Goal: Task Accomplishment & Management: Manage account settings

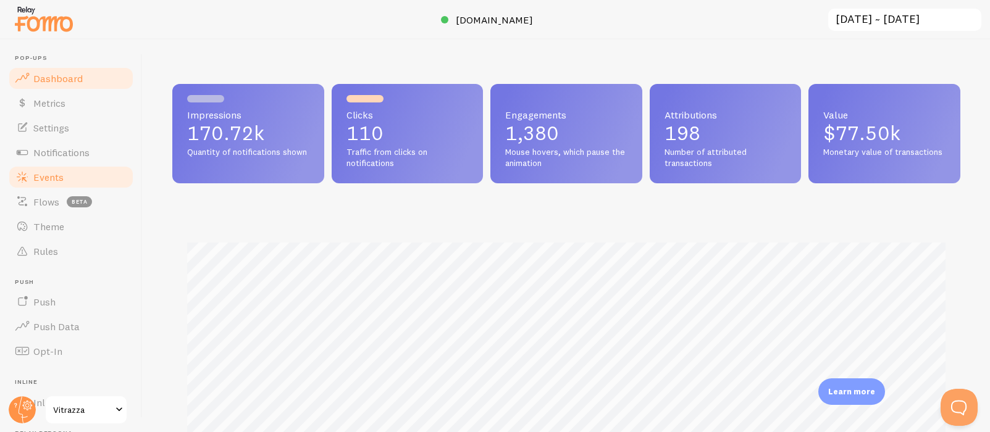
click at [45, 180] on span "Events" at bounding box center [48, 177] width 30 height 12
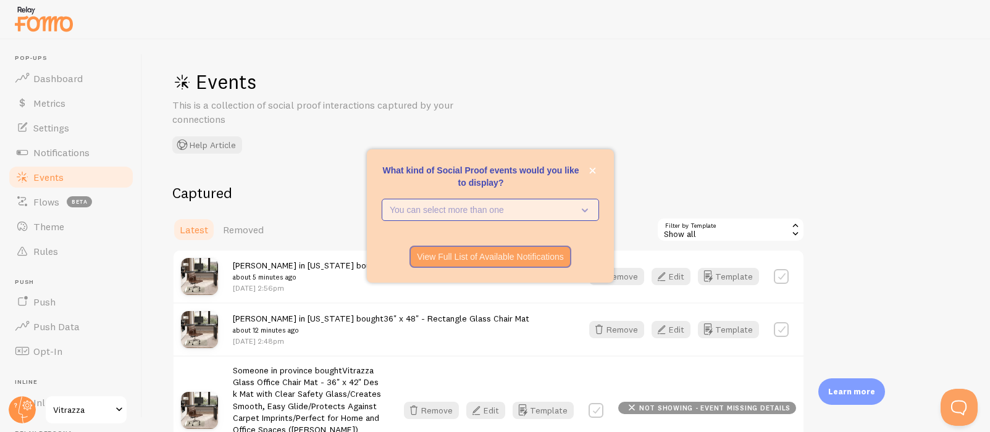
click at [563, 213] on p "You can select more than one" at bounding box center [482, 210] width 184 height 12
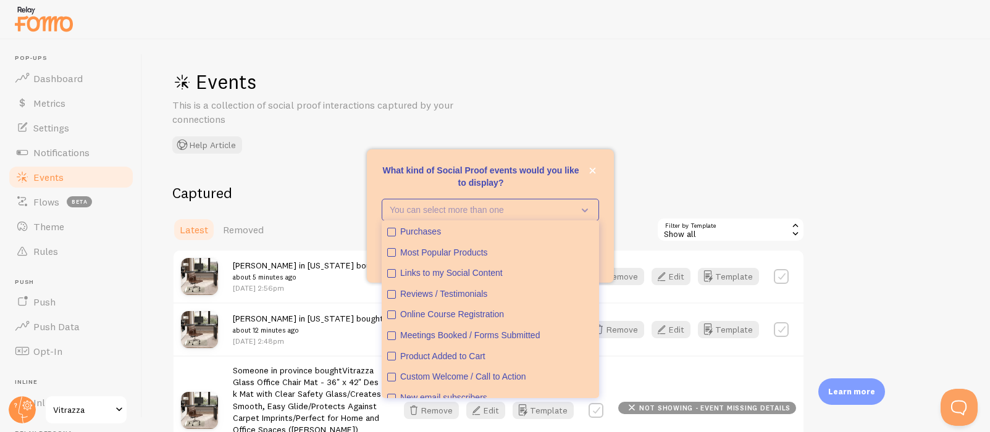
click at [559, 180] on p "What kind of Social Proof events would you like to display?" at bounding box center [490, 176] width 217 height 25
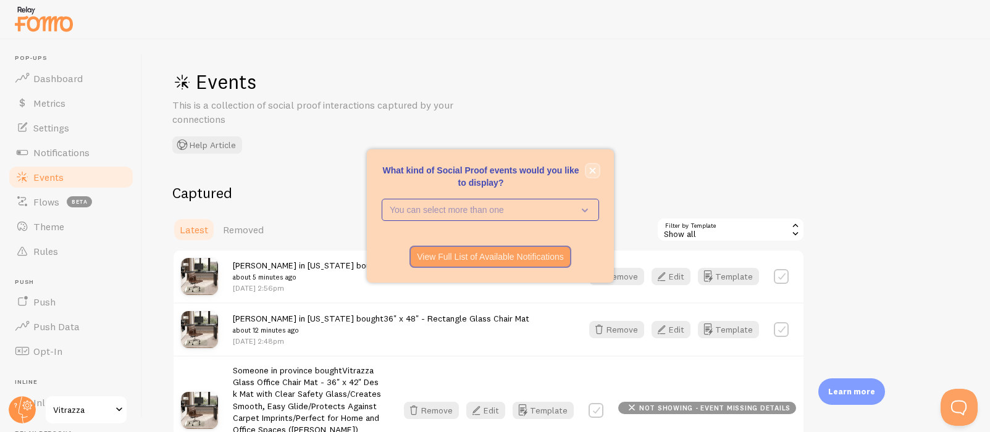
click at [592, 171] on icon "close," at bounding box center [593, 171] width 6 height 6
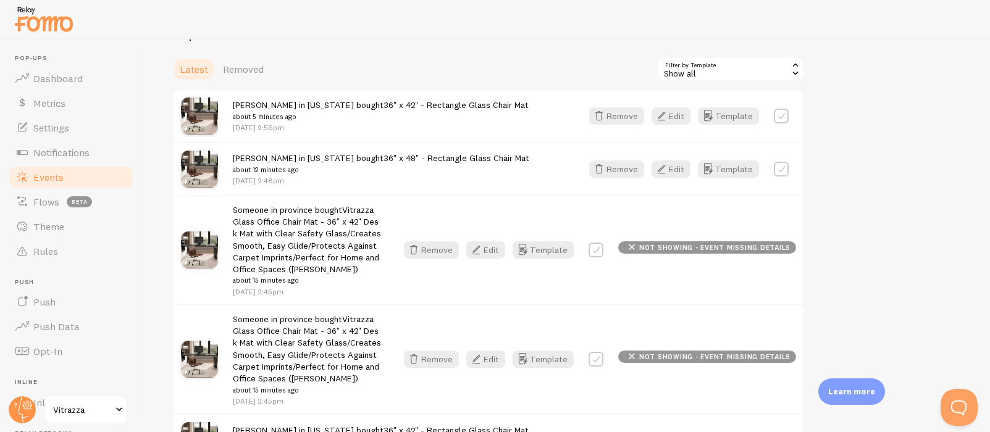
scroll to position [222, 0]
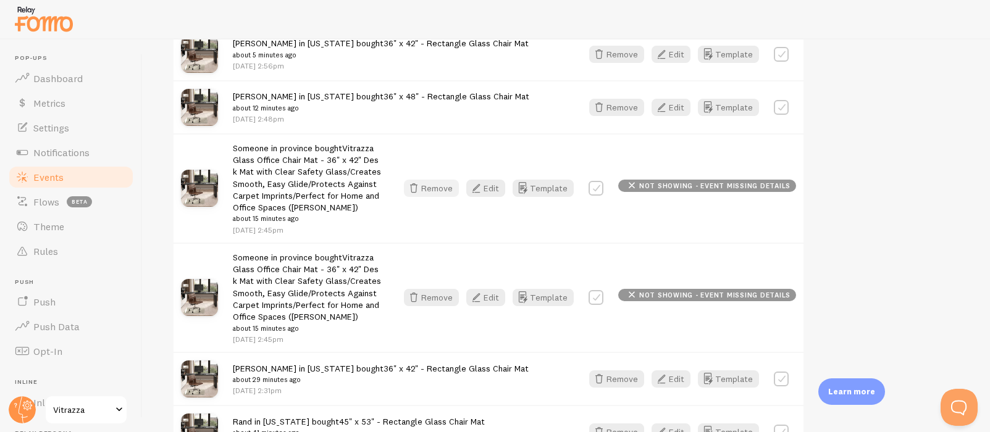
click at [440, 187] on button "Remove" at bounding box center [431, 188] width 55 height 17
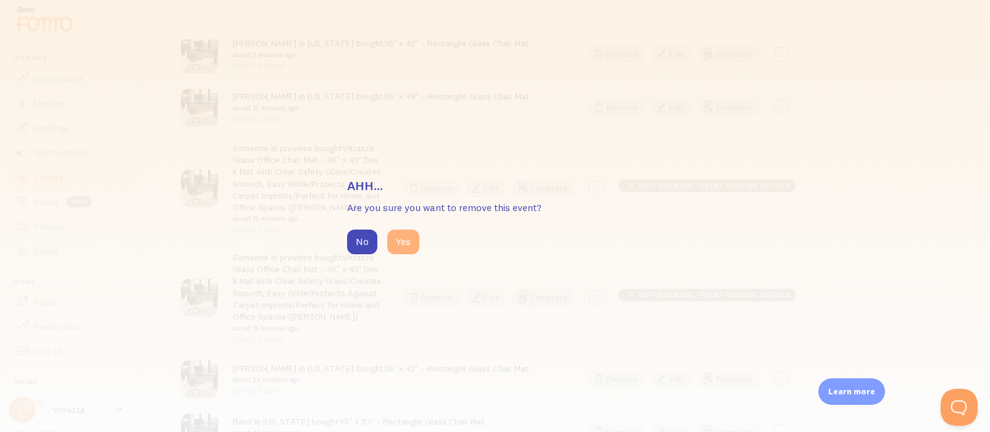
click at [402, 242] on button "Yes" at bounding box center [403, 242] width 32 height 25
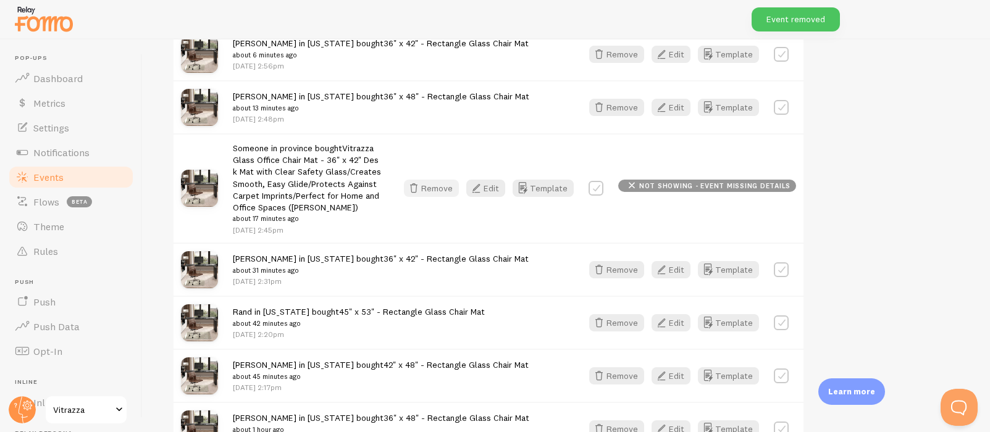
click at [431, 190] on button "Remove" at bounding box center [431, 188] width 55 height 17
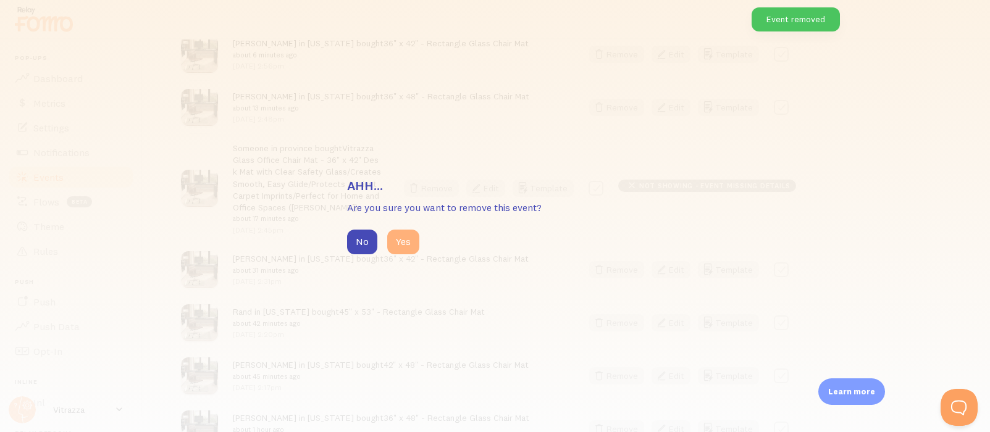
click at [411, 243] on button "Yes" at bounding box center [403, 242] width 32 height 25
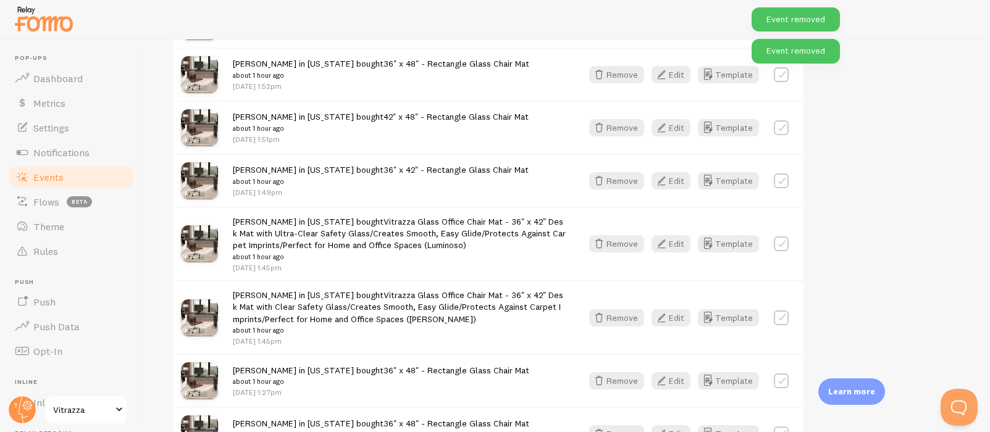
scroll to position [667, 0]
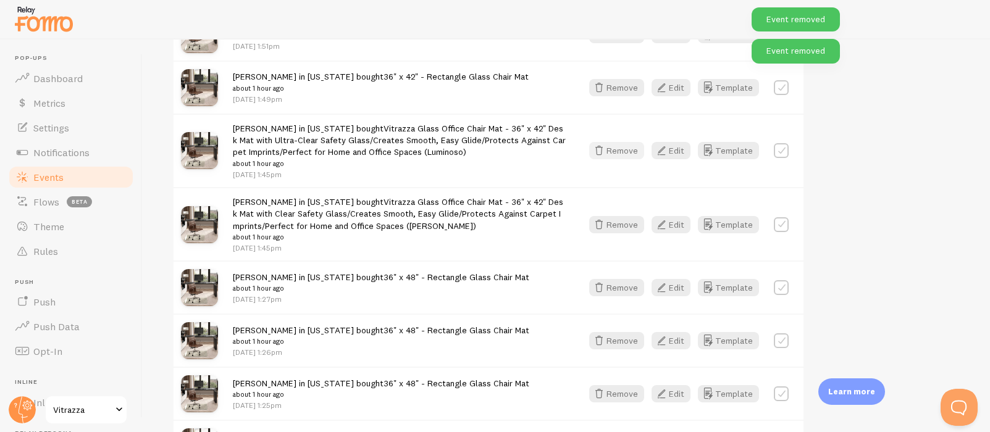
click at [619, 151] on button "Remove" at bounding box center [616, 150] width 55 height 17
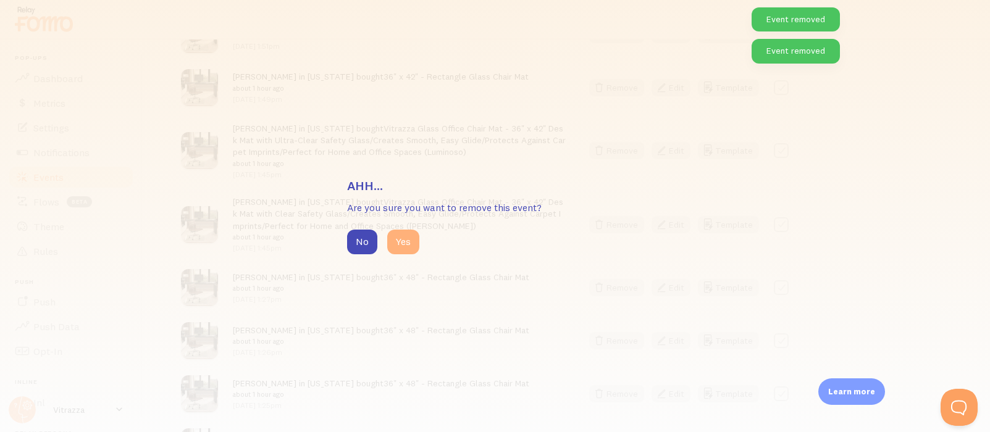
click at [402, 241] on button "Yes" at bounding box center [403, 242] width 32 height 25
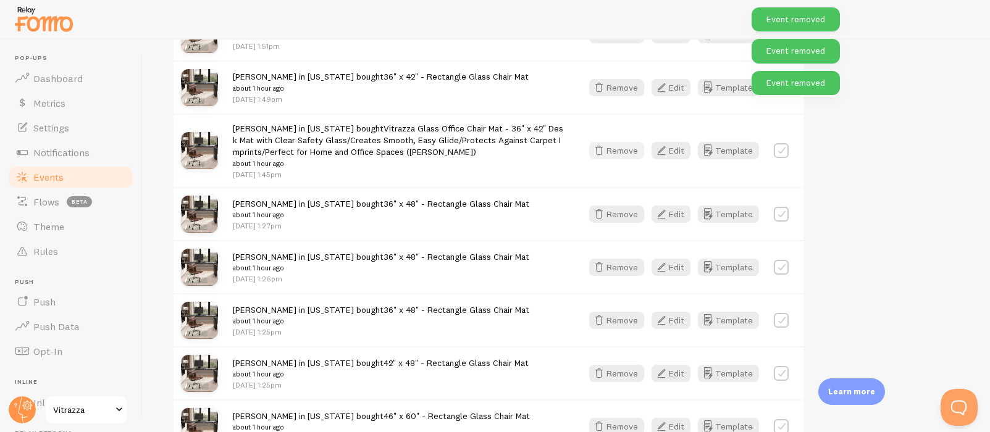
click at [607, 148] on icon "button" at bounding box center [599, 150] width 15 height 15
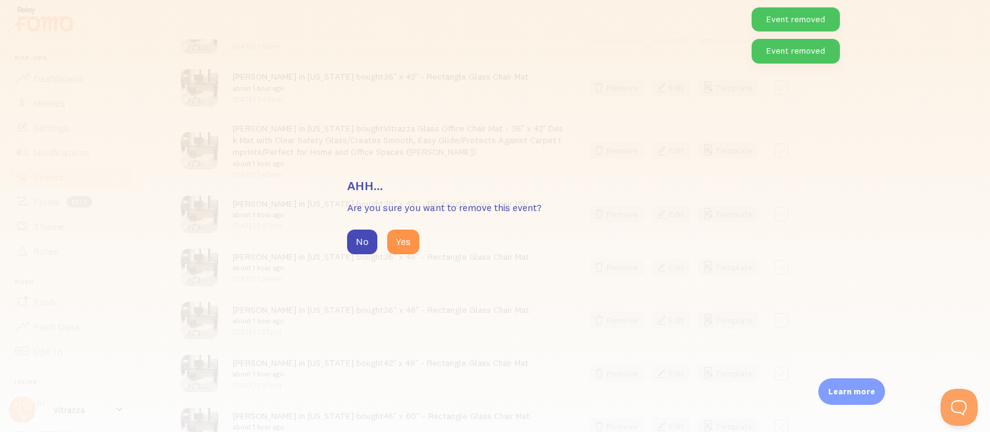
click at [381, 249] on div "No Yes" at bounding box center [495, 242] width 297 height 25
click at [398, 248] on button "Yes" at bounding box center [403, 242] width 32 height 25
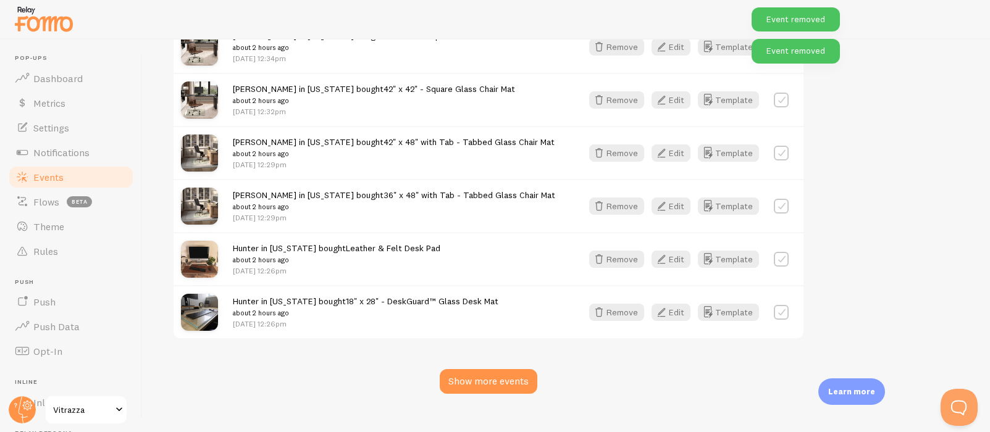
scroll to position [1313, 0]
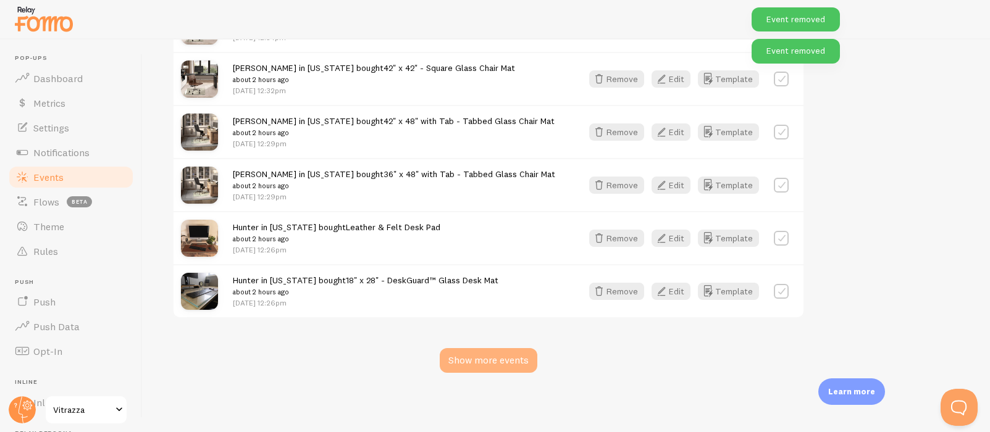
click at [478, 357] on div "Show more events" at bounding box center [489, 360] width 98 height 25
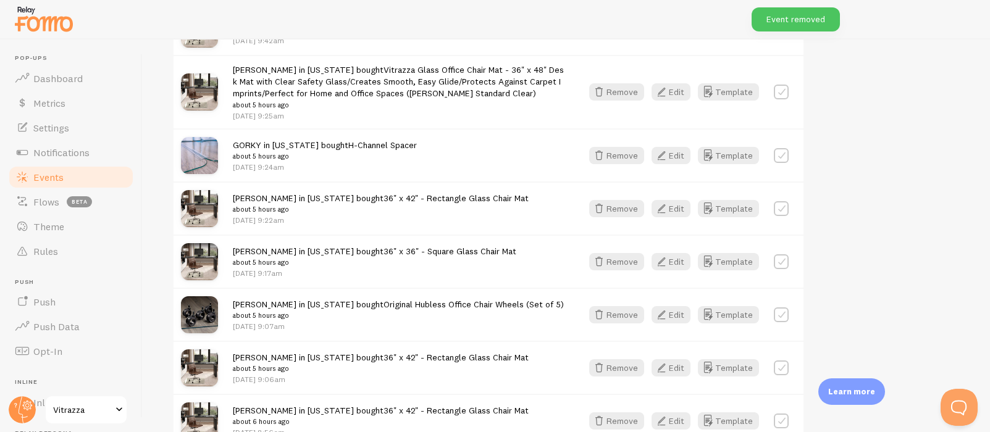
scroll to position [2484, 0]
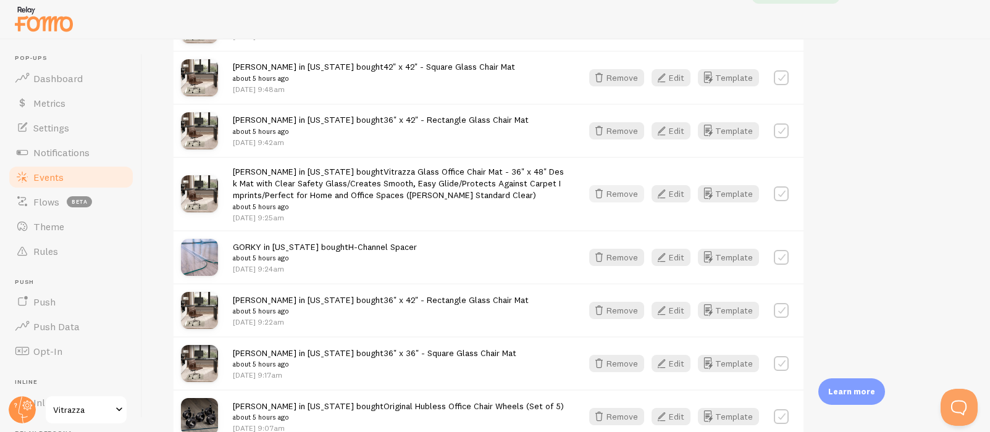
click at [617, 187] on button "Remove" at bounding box center [616, 193] width 55 height 17
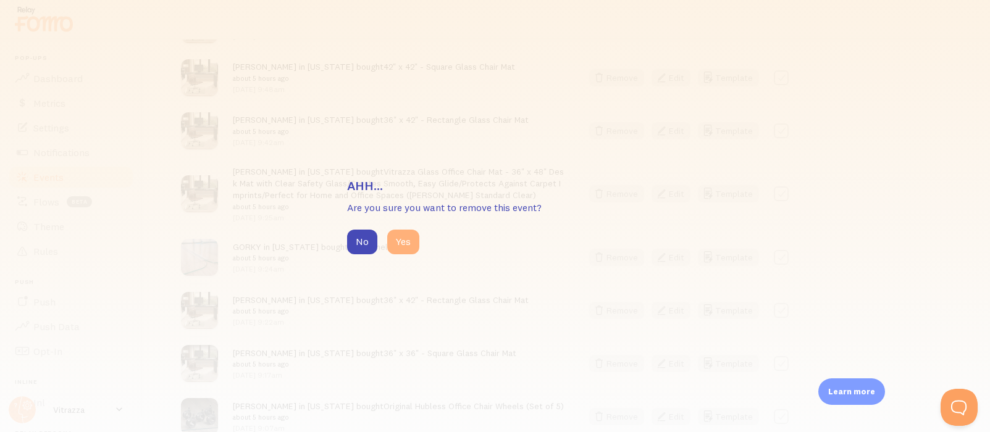
click at [397, 242] on button "Yes" at bounding box center [403, 242] width 32 height 25
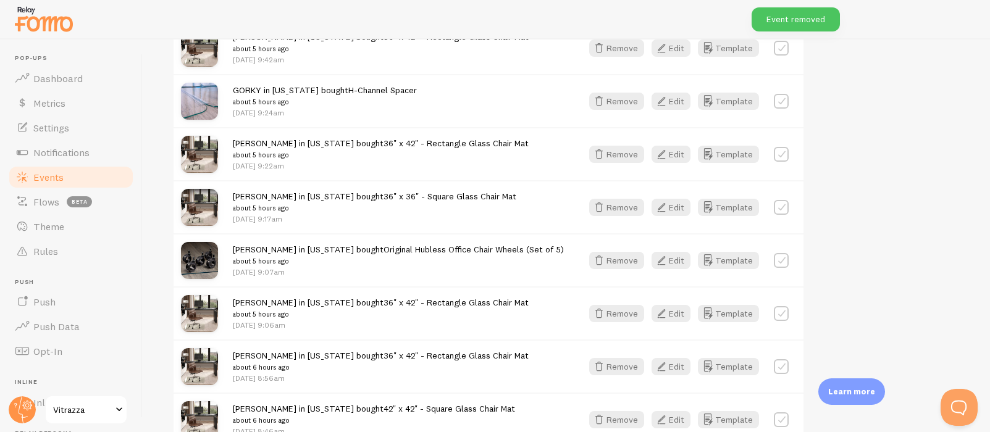
scroll to position [2854, 0]
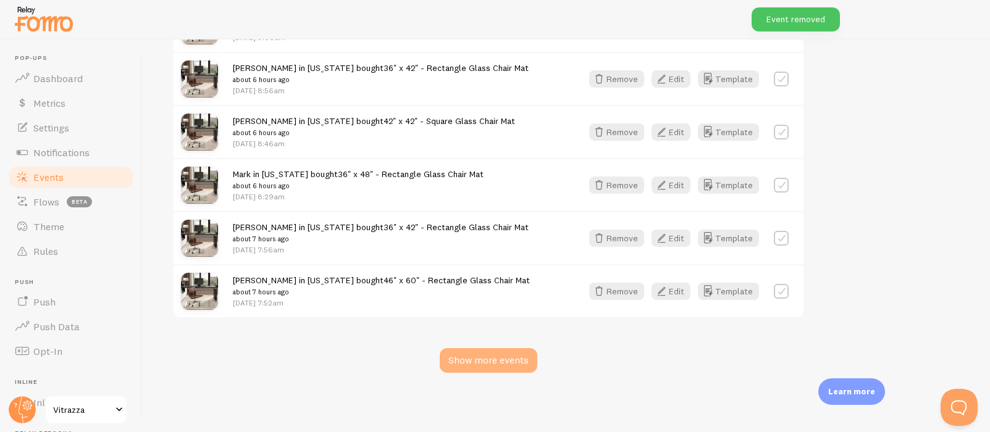
click at [461, 356] on div "Show more events" at bounding box center [489, 360] width 98 height 25
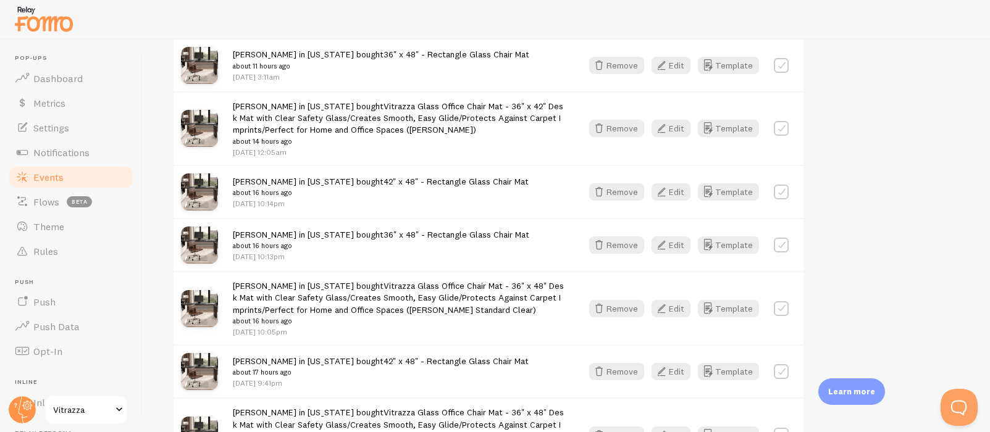
scroll to position [3919, 0]
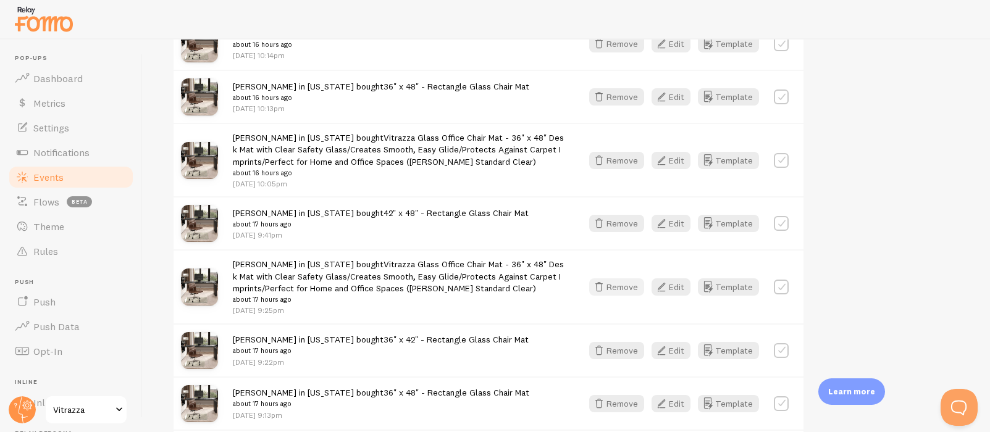
click at [621, 285] on button "Remove" at bounding box center [616, 287] width 55 height 17
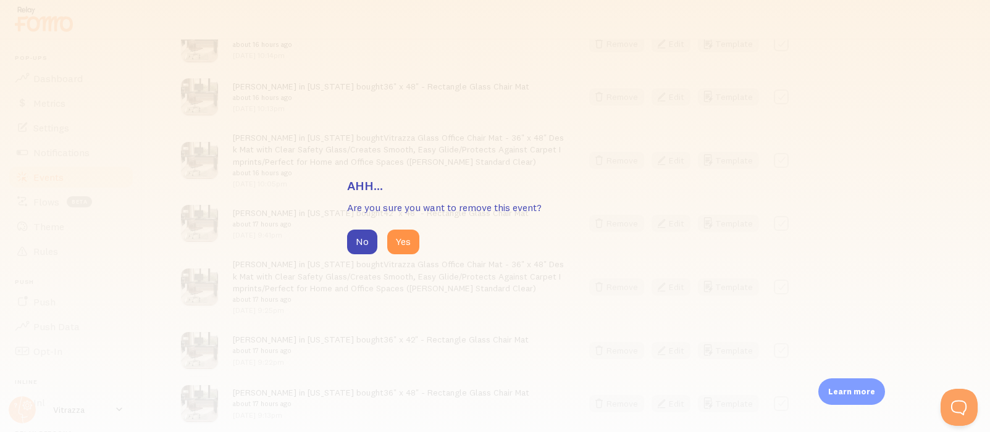
click at [419, 245] on div "No Yes" at bounding box center [495, 242] width 297 height 25
click at [409, 243] on button "Yes" at bounding box center [403, 242] width 32 height 25
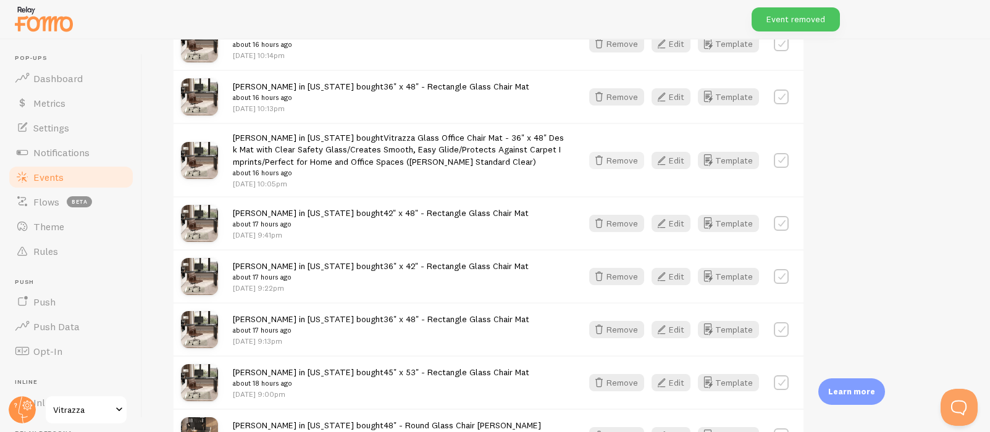
click at [633, 158] on button "Remove" at bounding box center [616, 160] width 55 height 17
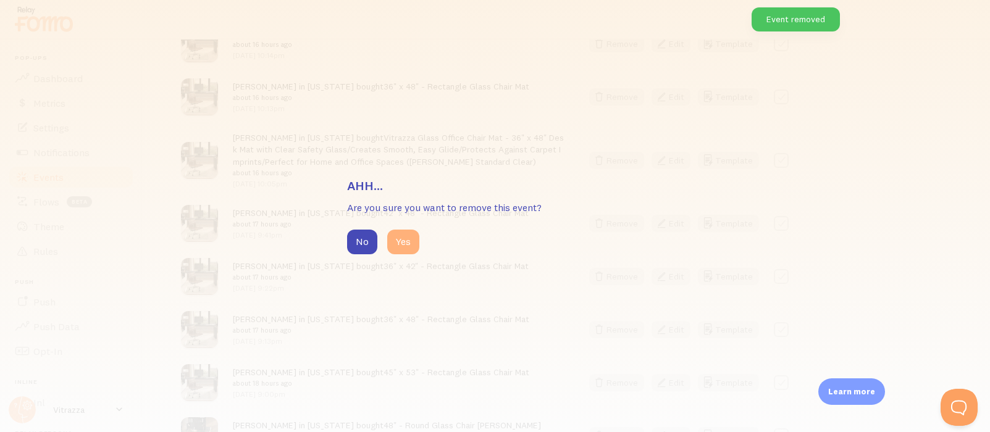
click at [390, 244] on button "Yes" at bounding box center [403, 242] width 32 height 25
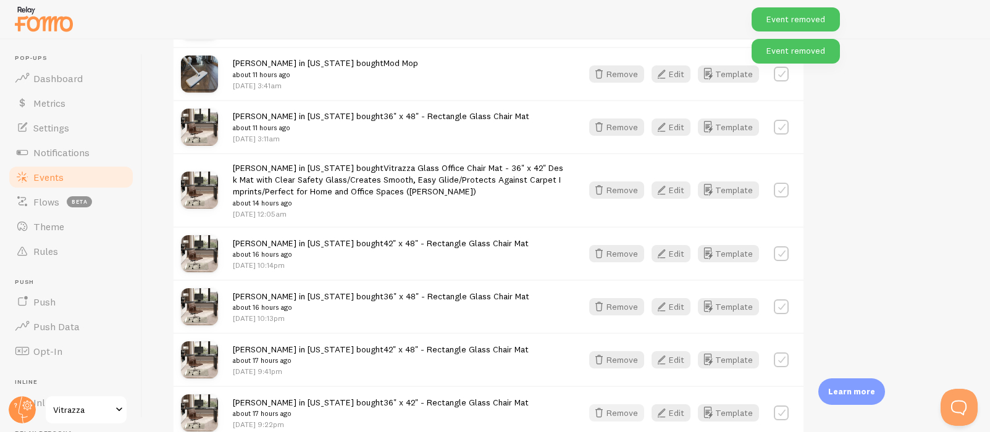
scroll to position [3697, 0]
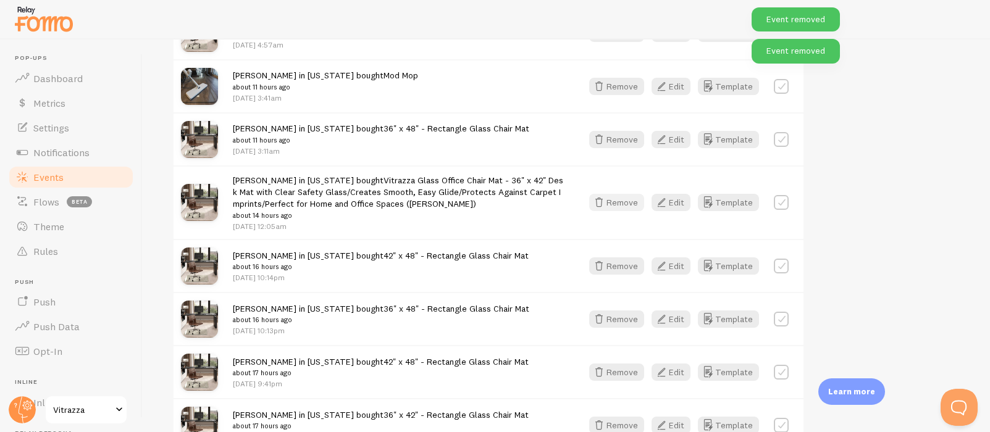
click at [625, 204] on button "Remove" at bounding box center [616, 202] width 55 height 17
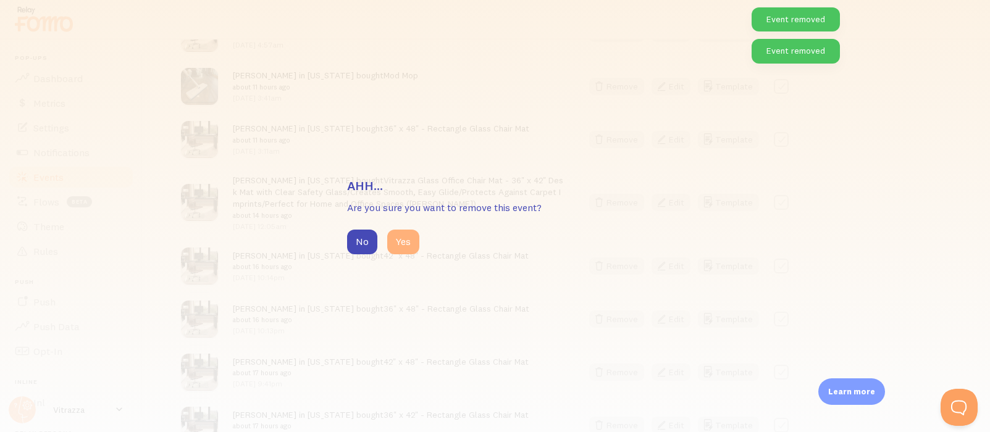
click at [398, 243] on button "Yes" at bounding box center [403, 242] width 32 height 25
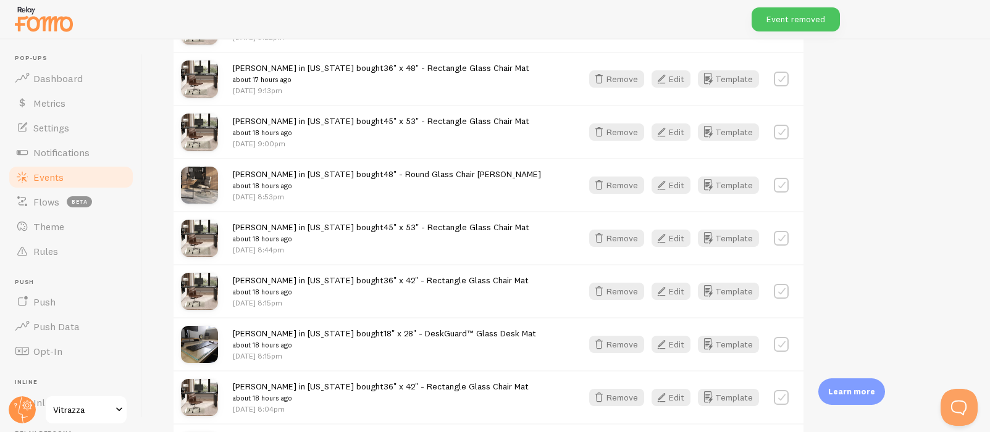
scroll to position [4289, 0]
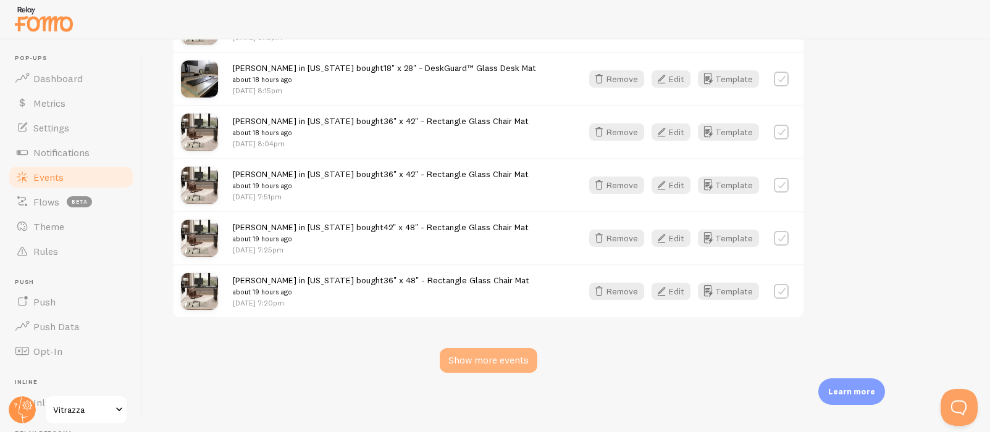
click at [497, 366] on div "Show more events" at bounding box center [489, 360] width 98 height 25
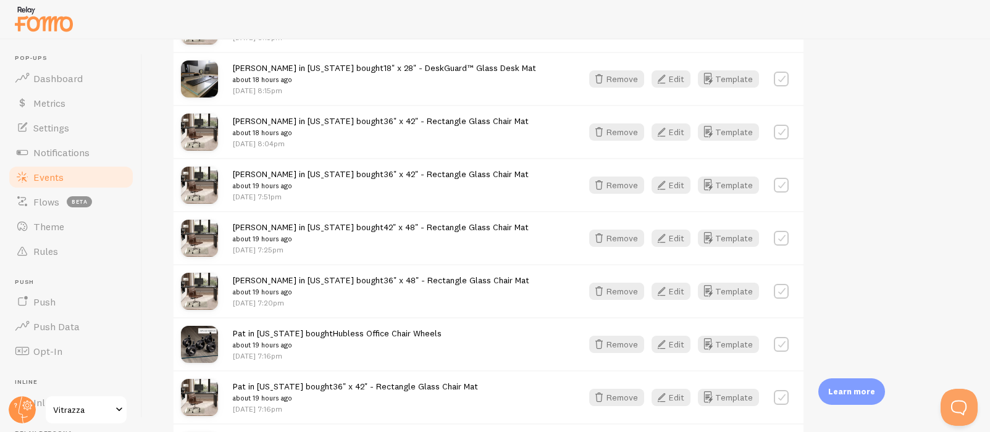
scroll to position [5925, 0]
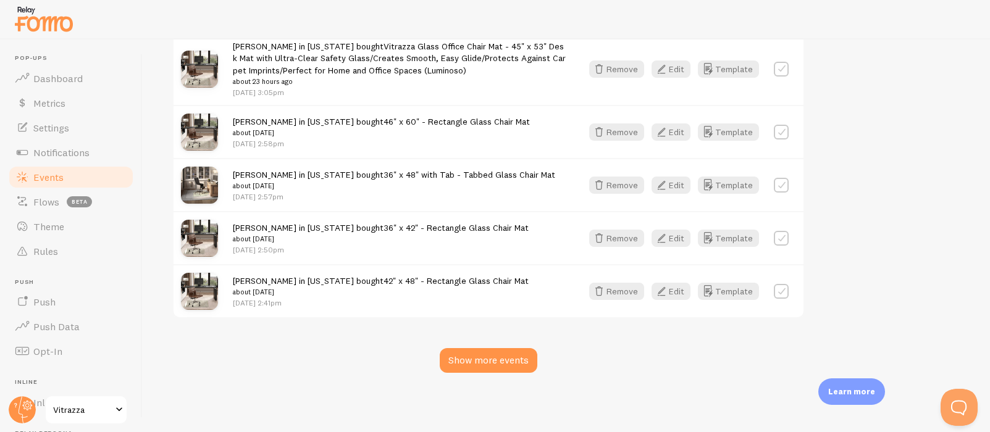
click at [618, 78] on div "[PERSON_NAME] in [US_STATE] bought Vitrazza Glass Office Chair Mat - 45" x 53" …" at bounding box center [489, 69] width 630 height 74
click at [618, 73] on button "Remove" at bounding box center [616, 69] width 55 height 17
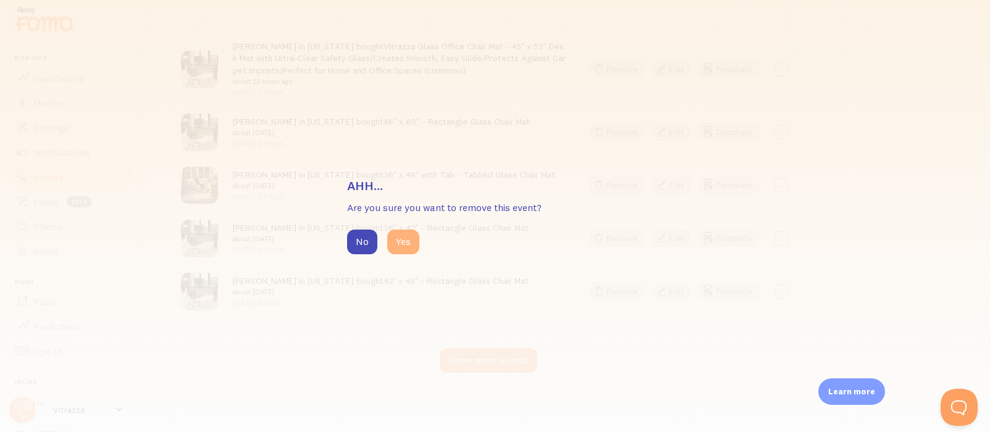
click at [401, 246] on button "Yes" at bounding box center [403, 242] width 32 height 25
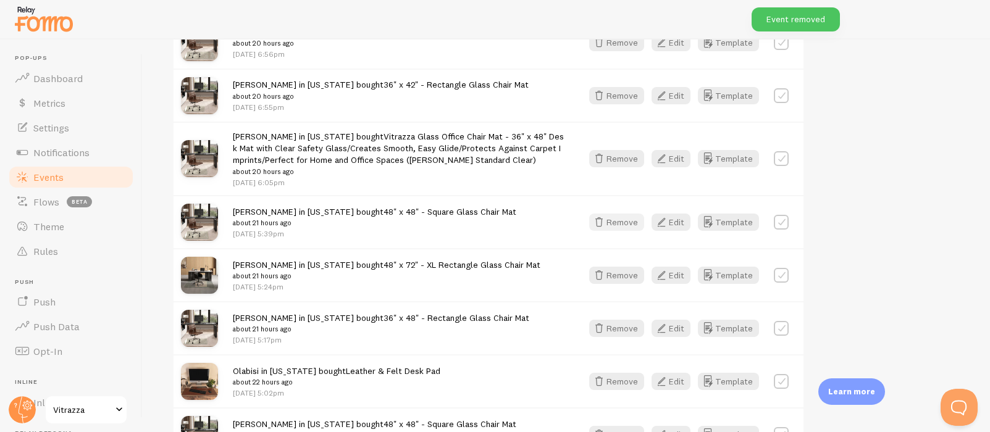
scroll to position [4961, 0]
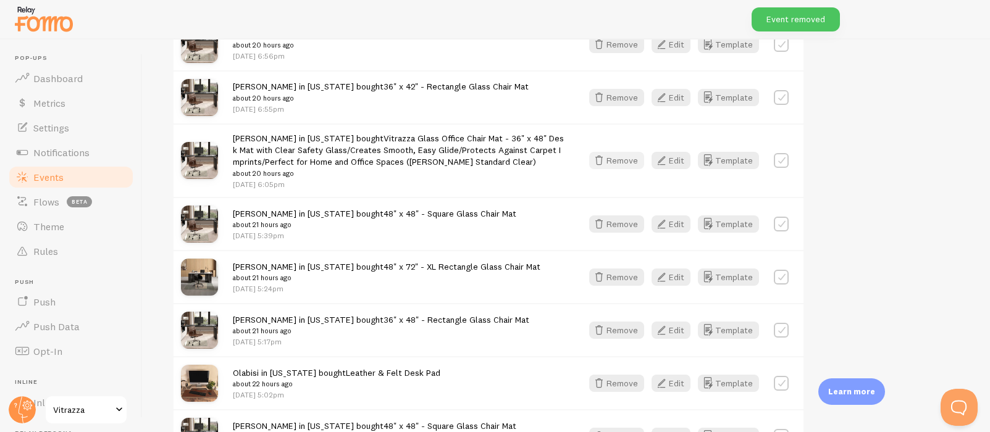
click at [629, 162] on button "Remove" at bounding box center [616, 160] width 55 height 17
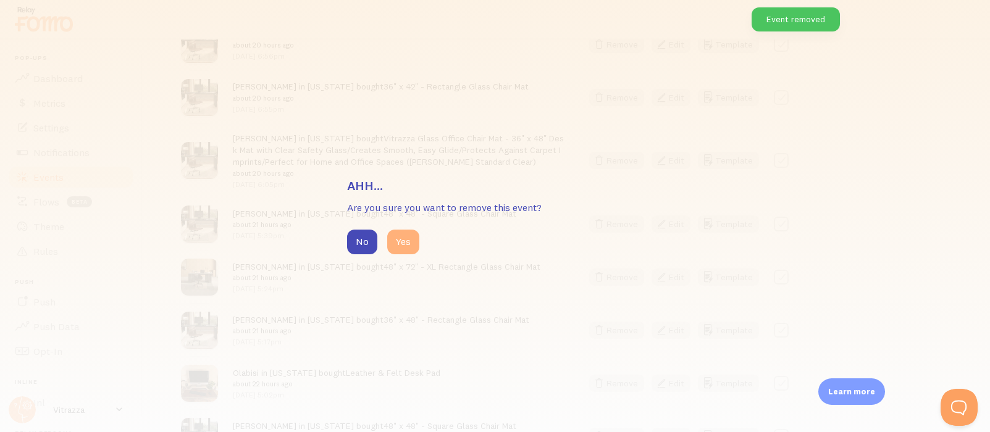
click at [401, 242] on button "Yes" at bounding box center [403, 242] width 32 height 25
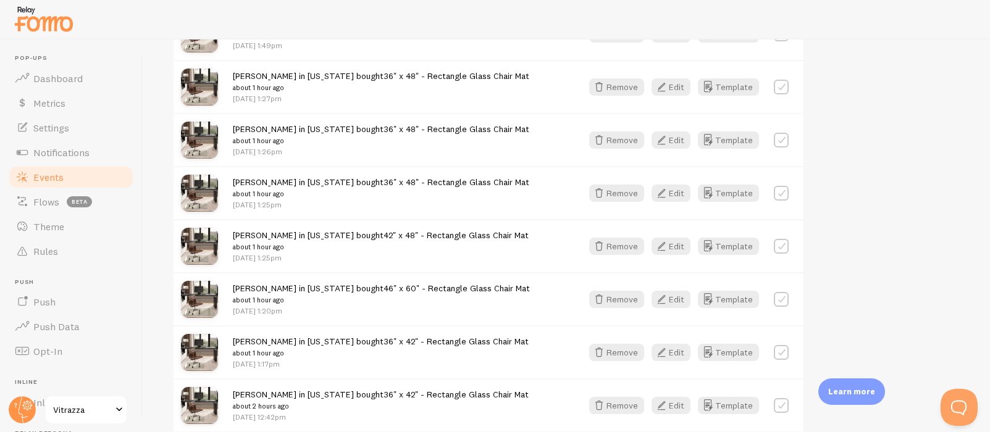
scroll to position [741, 0]
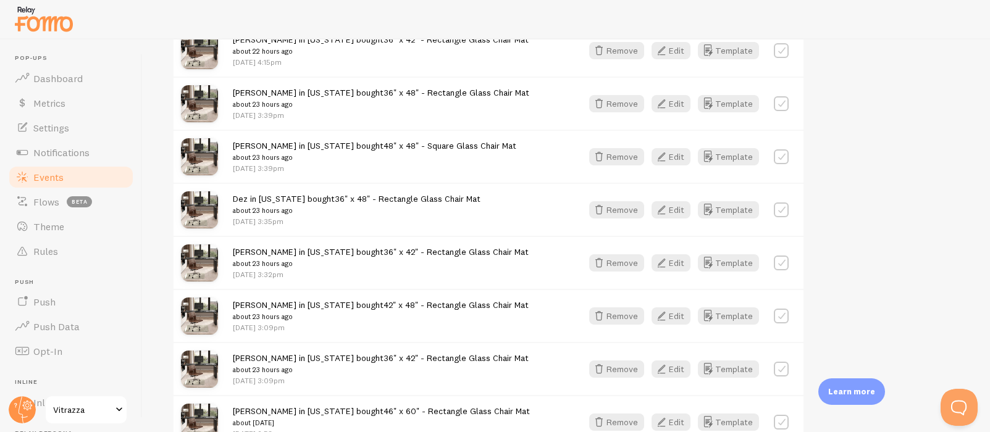
scroll to position [5776, 0]
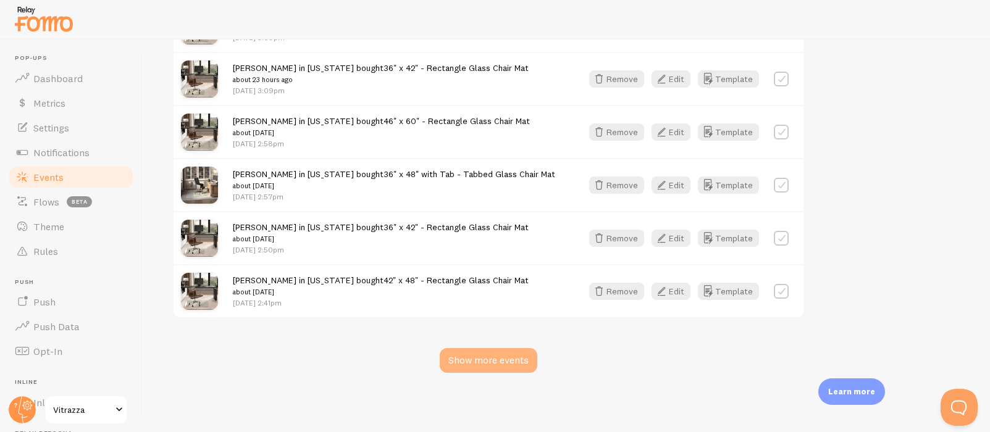
click at [489, 361] on div "Show more events" at bounding box center [489, 360] width 98 height 25
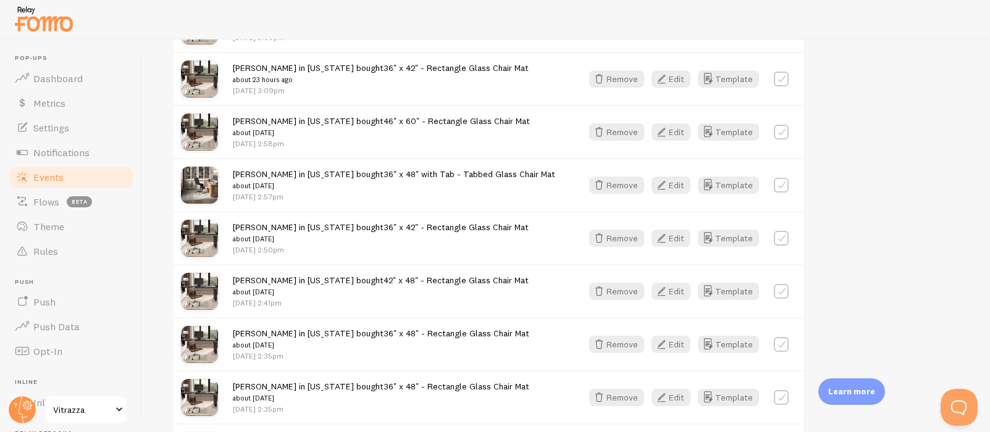
scroll to position [7413, 0]
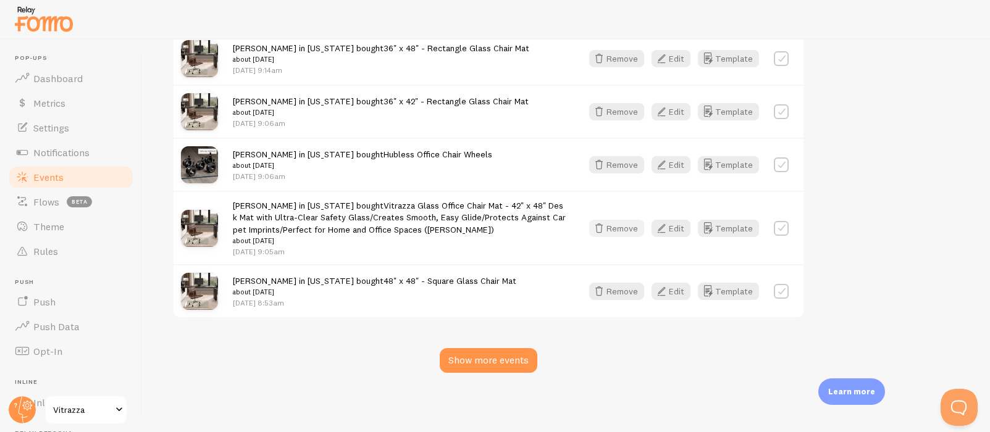
click at [625, 225] on button "Remove" at bounding box center [616, 228] width 55 height 17
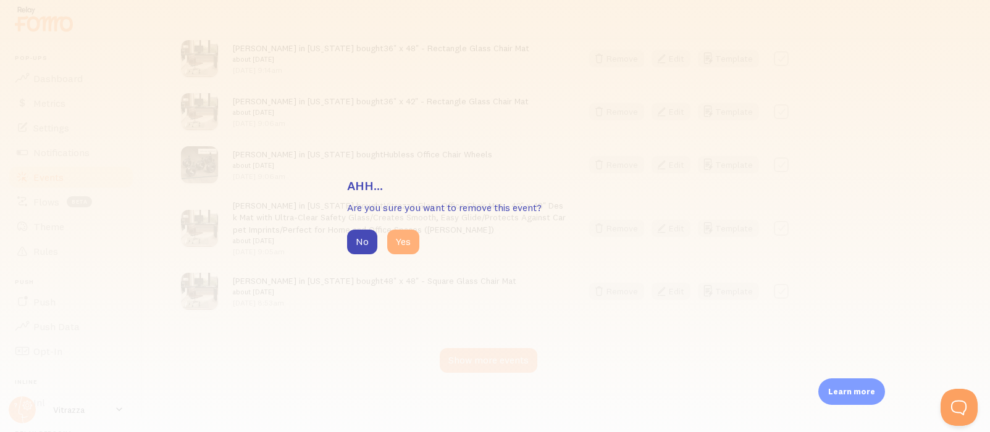
click at [416, 238] on button "Yes" at bounding box center [403, 242] width 32 height 25
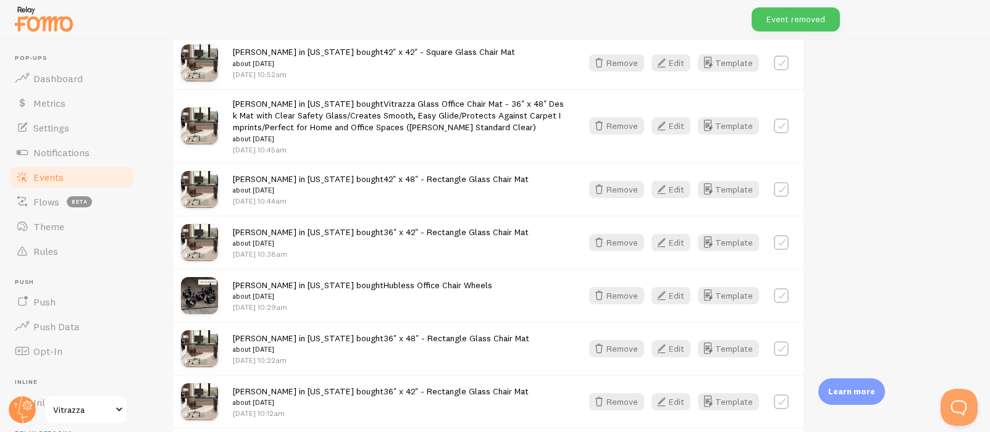
scroll to position [6893, 0]
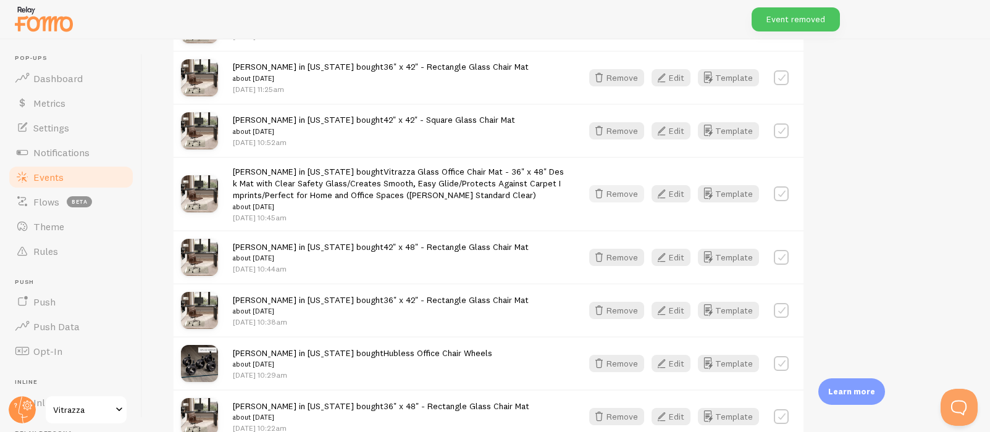
click at [613, 196] on button "Remove" at bounding box center [616, 193] width 55 height 17
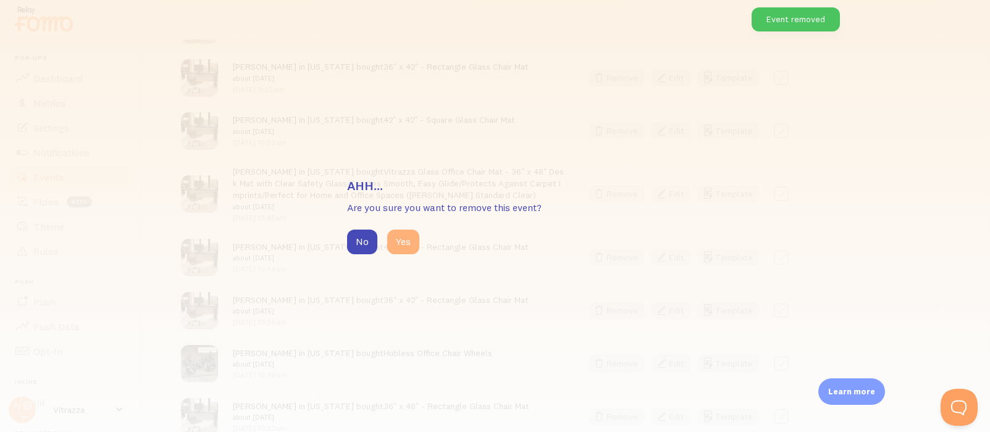
click at [395, 243] on button "Yes" at bounding box center [403, 242] width 32 height 25
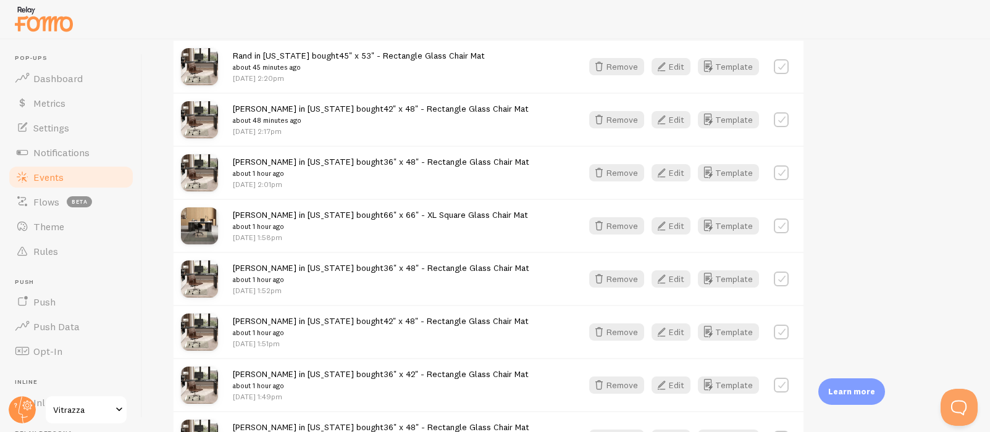
scroll to position [0, 0]
